Goal: Navigation & Orientation: Find specific page/section

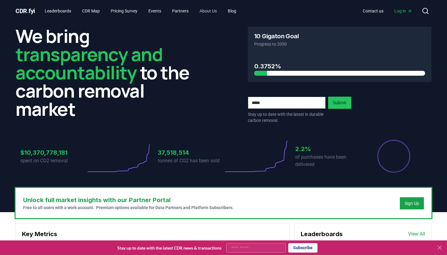
click at [181, 7] on link "About Us" at bounding box center [208, 10] width 27 height 11
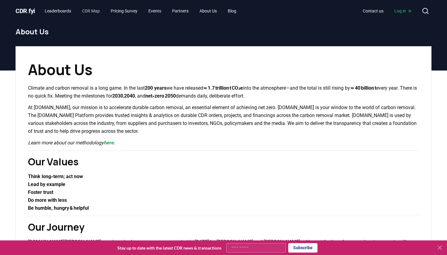
click at [100, 11] on link "CDR Map" at bounding box center [90, 10] width 27 height 11
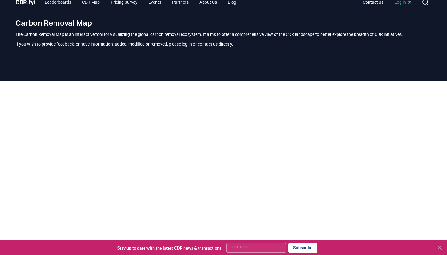
scroll to position [9, 0]
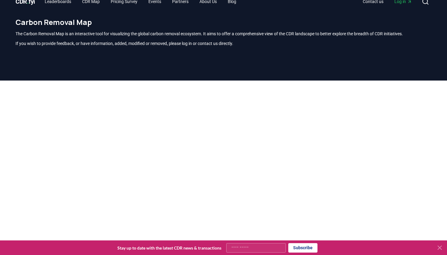
click at [181, 247] on icon at bounding box center [439, 247] width 7 height 7
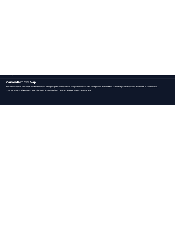
scroll to position [0, 0]
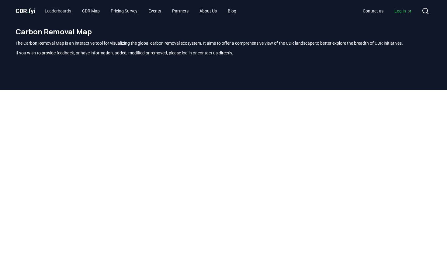
click at [66, 11] on link "Leaderboards" at bounding box center [58, 10] width 36 height 11
